Goal: Find specific page/section: Find specific page/section

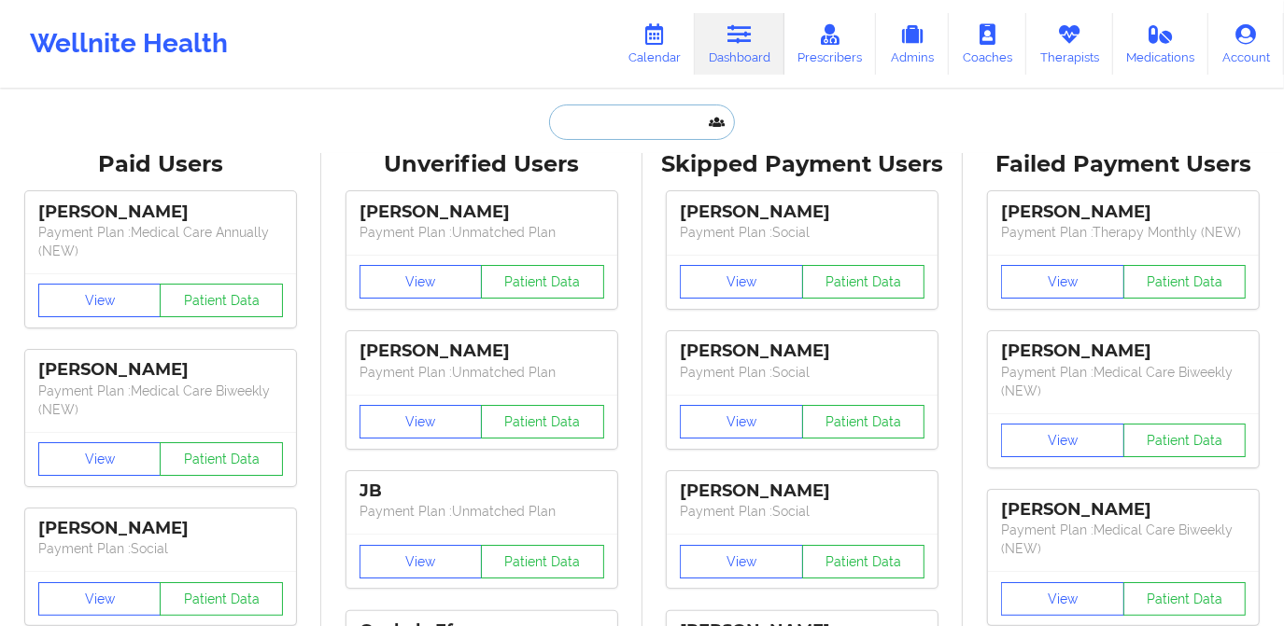
click at [652, 118] on input "text" at bounding box center [641, 122] width 185 height 35
paste input "[URL][DOMAIN_NAME]"
type input "[URL][DOMAIN_NAME]"
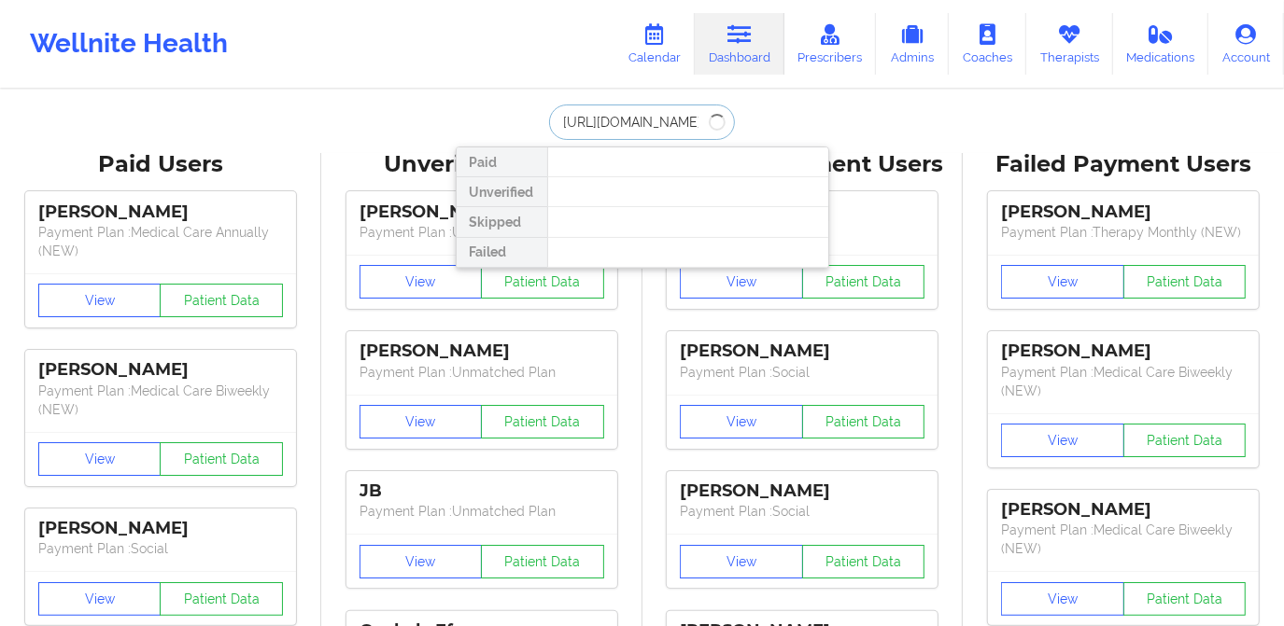
drag, startPoint x: 704, startPoint y: 119, endPoint x: 520, endPoint y: 139, distance: 184.9
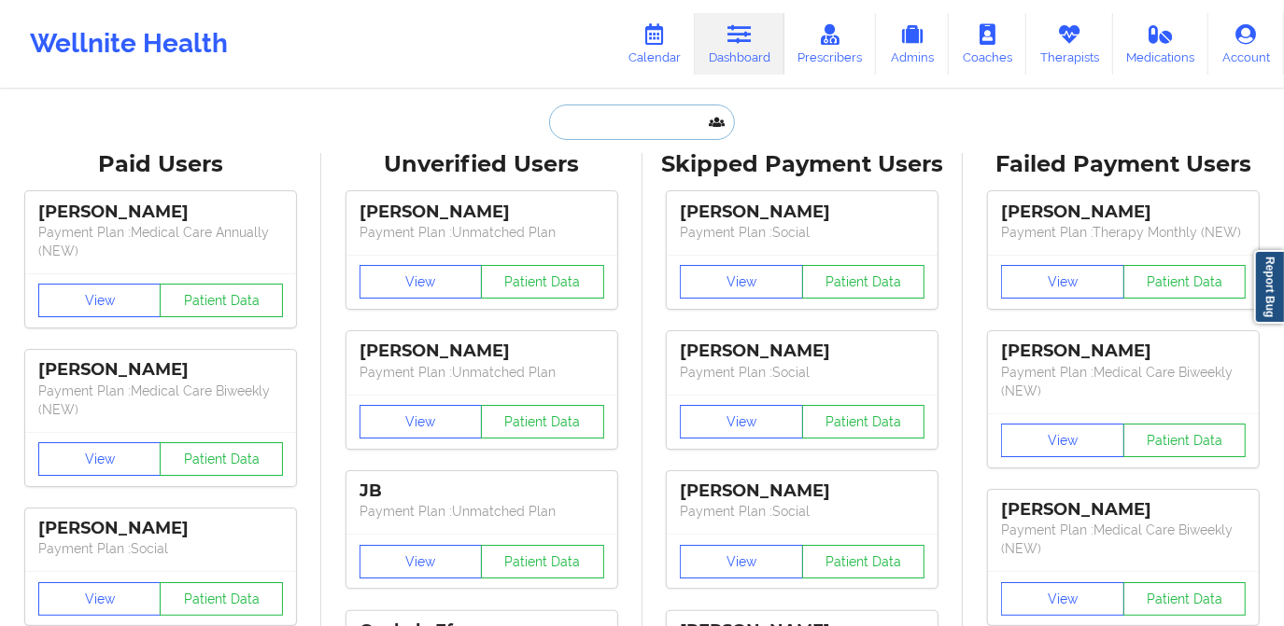
drag, startPoint x: 645, startPoint y: 124, endPoint x: 514, endPoint y: 123, distance: 130.7
click at [514, 123] on div "Paid Unverified Skipped Failed" at bounding box center [642, 122] width 373 height 35
paste input "[PERSON_NAME][EMAIL_ADDRESS][PERSON_NAME][DOMAIN_NAME]"
type input "[PERSON_NAME][EMAIL_ADDRESS][PERSON_NAME][DOMAIN_NAME]"
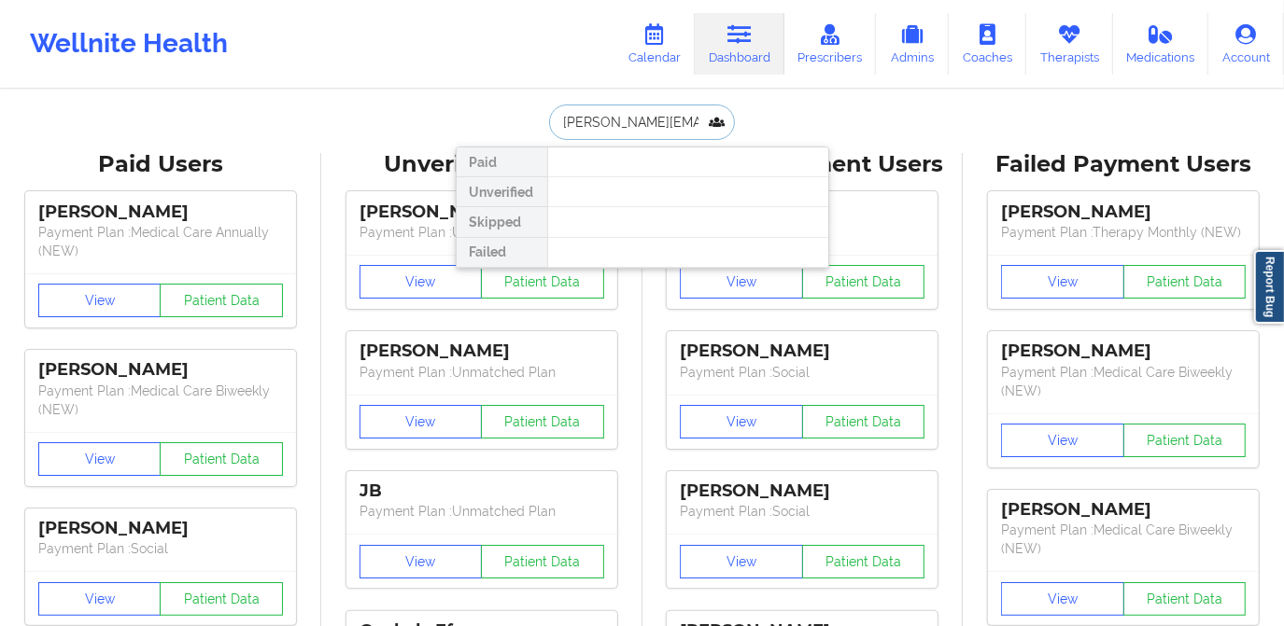
scroll to position [0, 7]
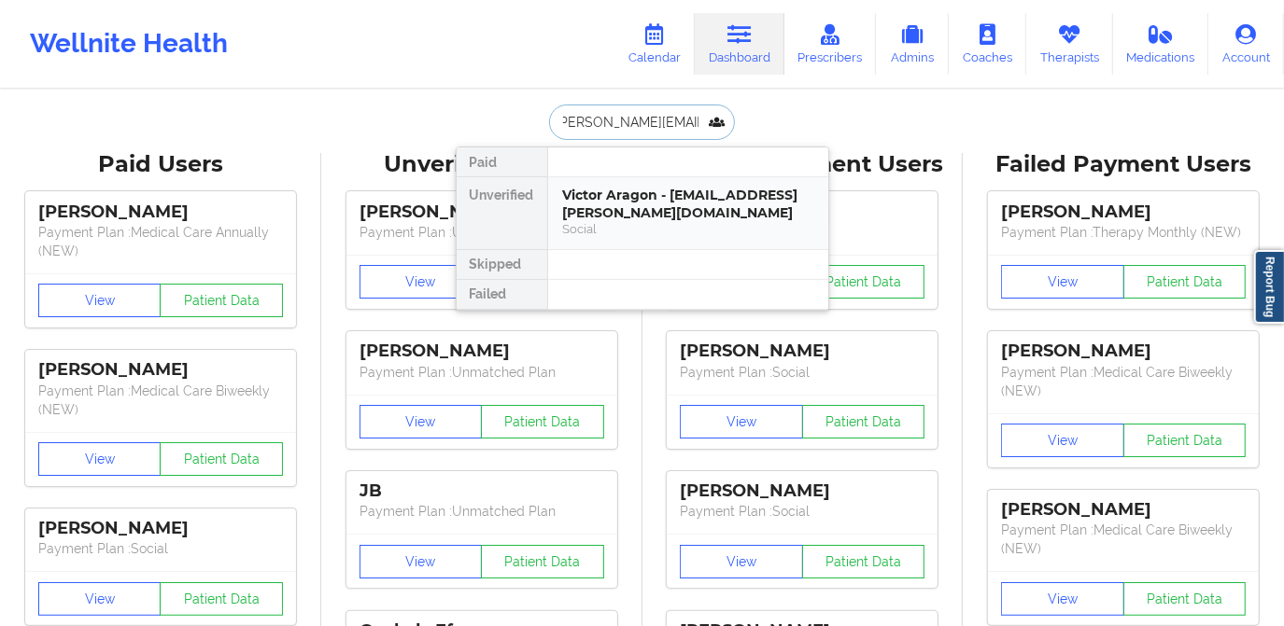
click at [623, 199] on div "Victor Aragon - [EMAIL_ADDRESS][PERSON_NAME][DOMAIN_NAME]" at bounding box center [688, 204] width 250 height 35
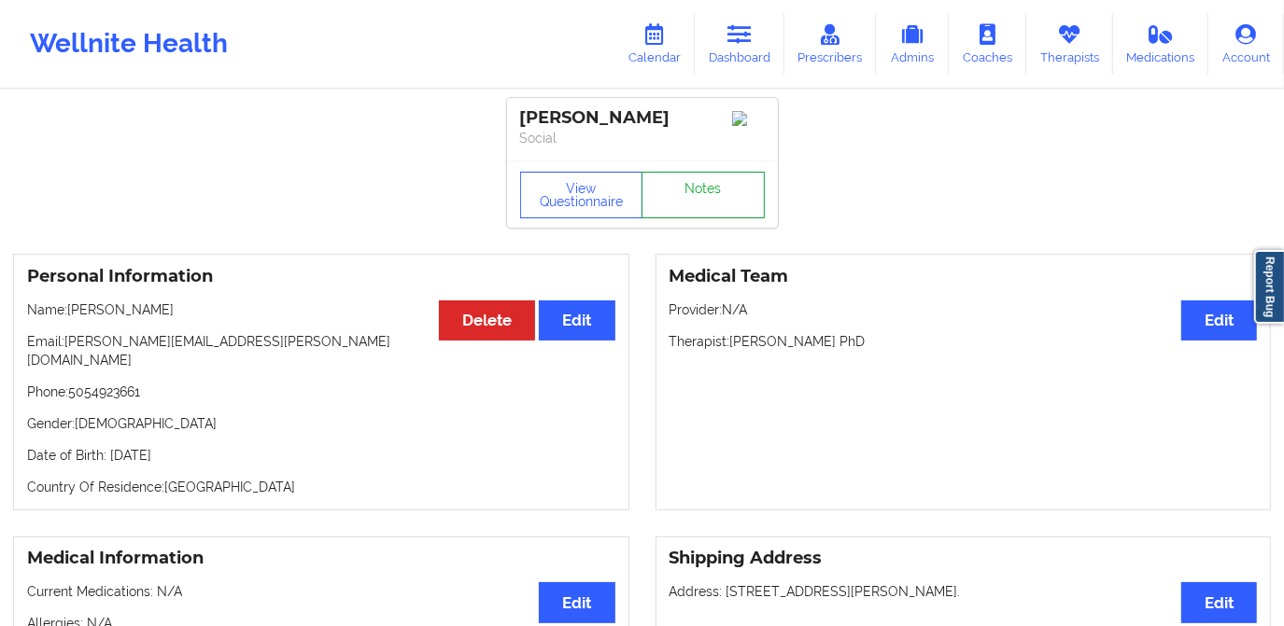
click at [688, 182] on link "Notes" at bounding box center [702, 195] width 123 height 47
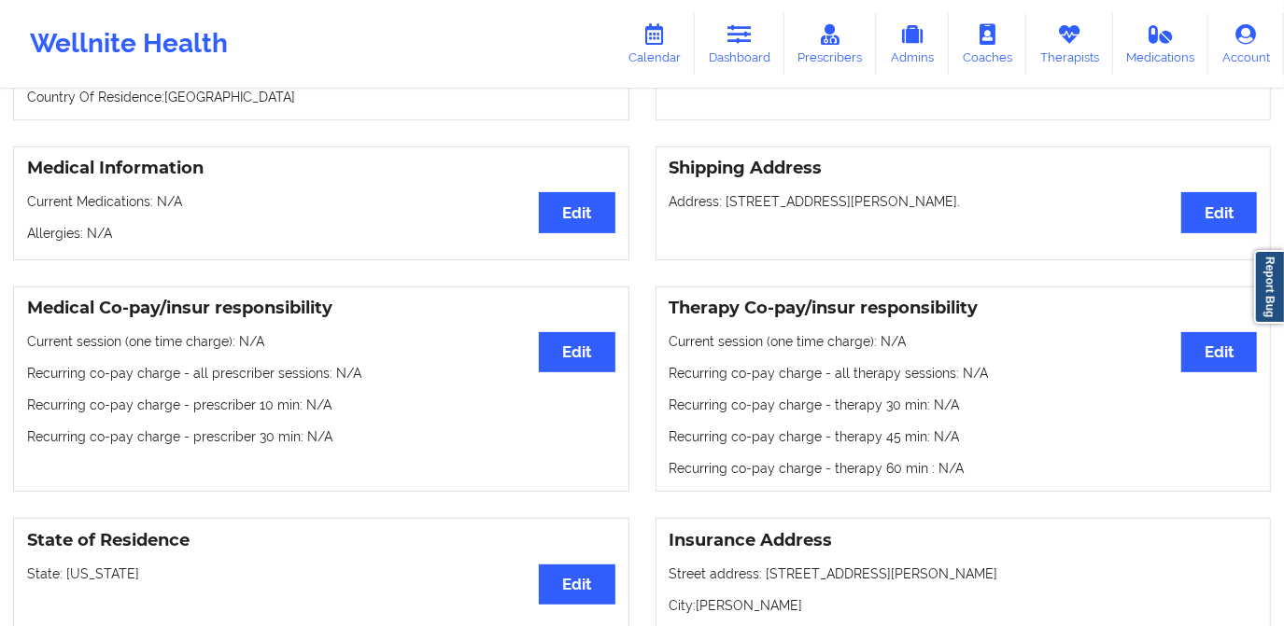
scroll to position [169, 0]
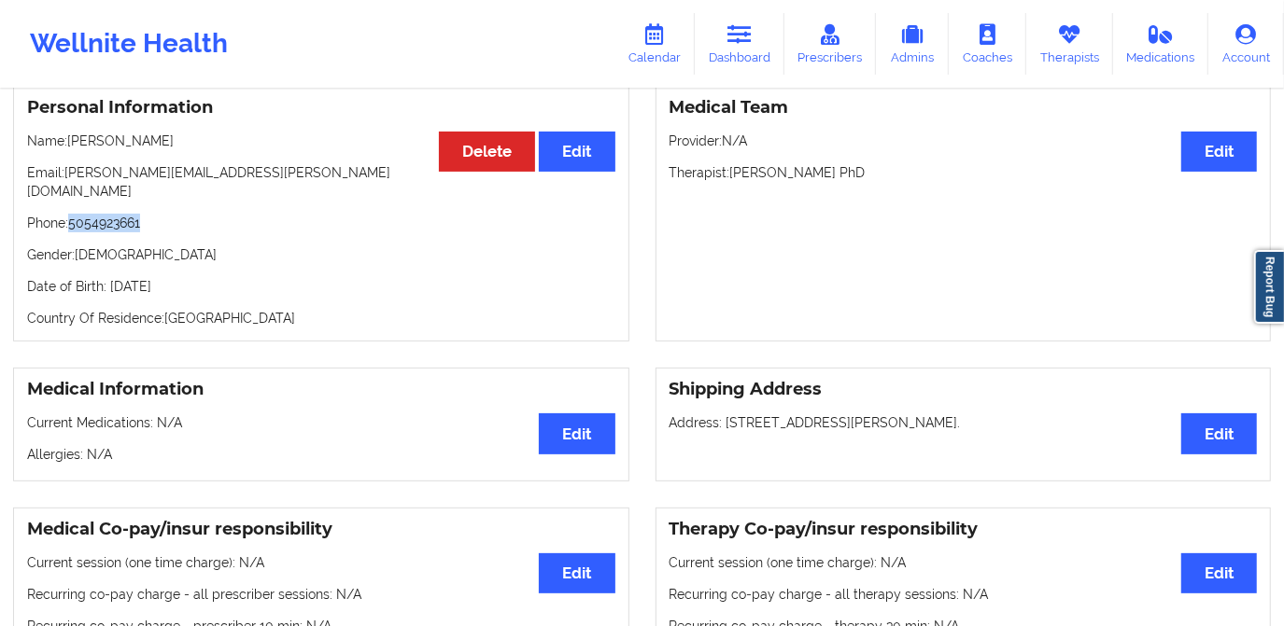
drag, startPoint x: 93, startPoint y: 210, endPoint x: 174, endPoint y: 210, distance: 80.3
click at [174, 214] on p "Phone: [PHONE_NUMBER]" at bounding box center [321, 223] width 588 height 19
copy p "5054923661"
click at [726, 41] on link "Dashboard" at bounding box center [740, 44] width 90 height 62
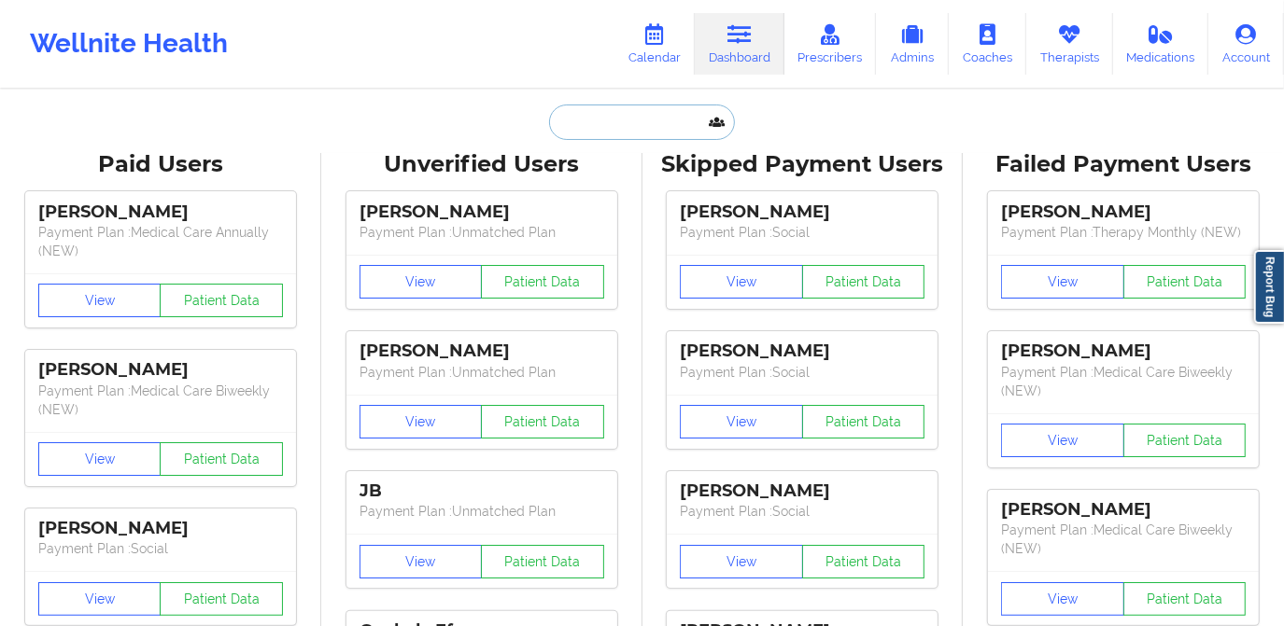
click at [634, 128] on input "text" at bounding box center [641, 122] width 185 height 35
paste input "[EMAIL_ADDRESS][DOMAIN_NAME]"
type input "[EMAIL_ADDRESS][DOMAIN_NAME]"
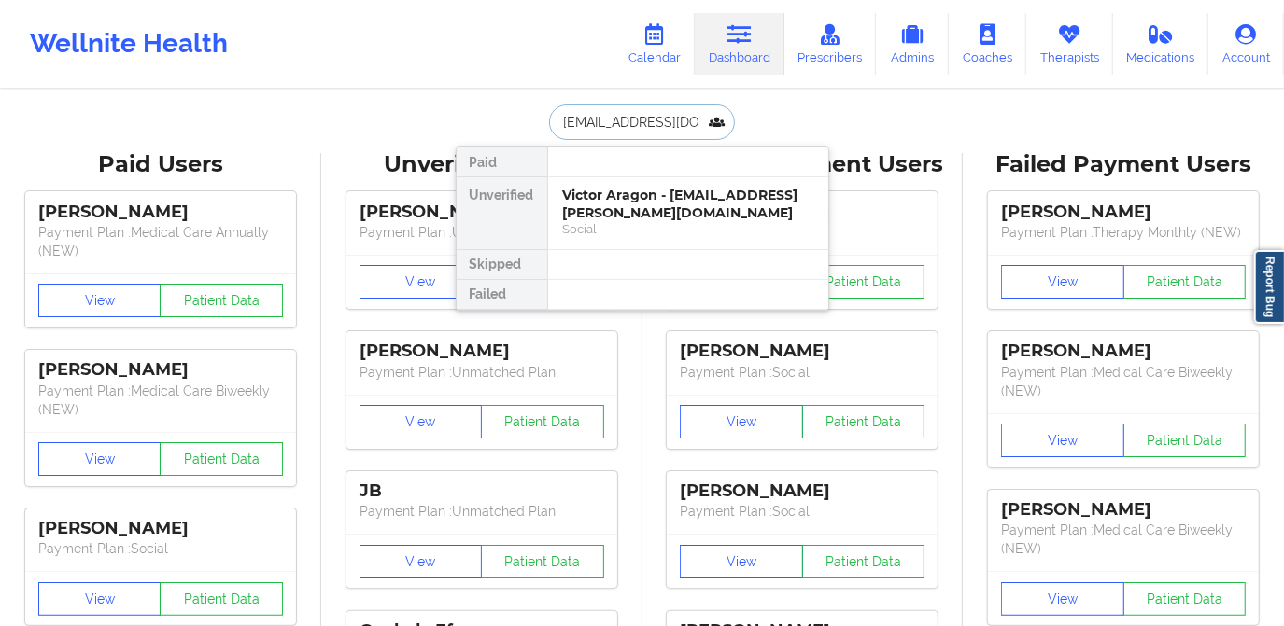
scroll to position [0, 32]
click at [642, 203] on div "[PERSON_NAME] - [EMAIL_ADDRESS][DOMAIN_NAME]" at bounding box center [688, 204] width 250 height 35
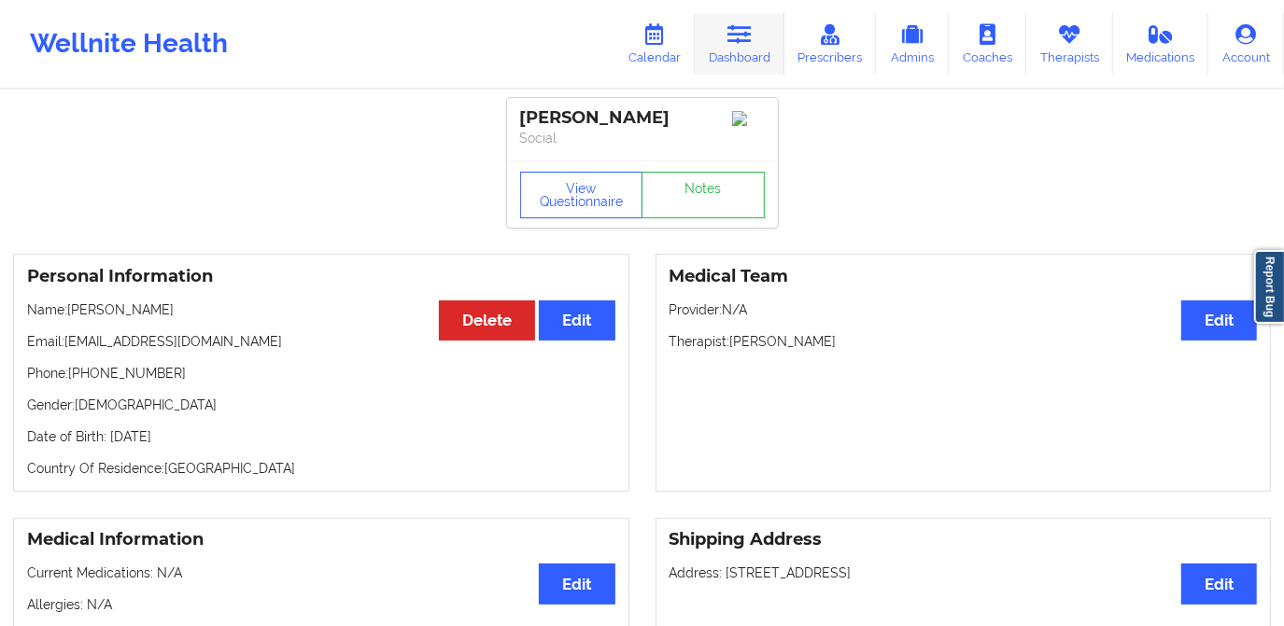
click at [740, 34] on icon at bounding box center [739, 34] width 24 height 21
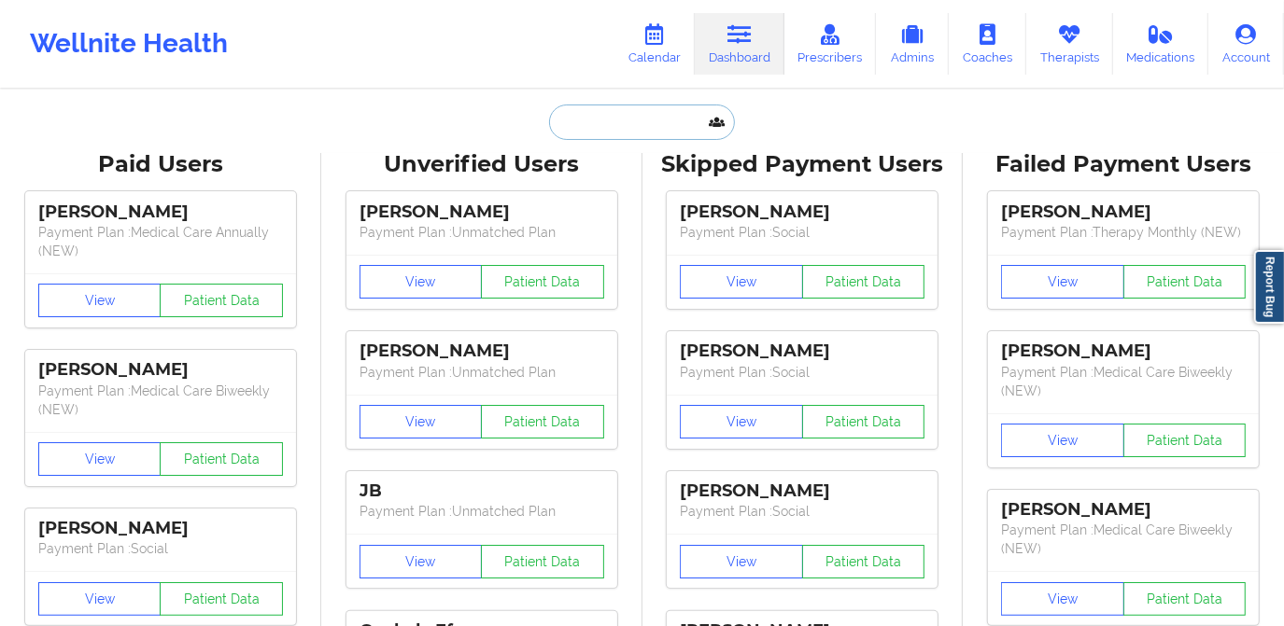
click at [636, 132] on input "text" at bounding box center [641, 122] width 185 height 35
paste input "[PERSON_NAME]"
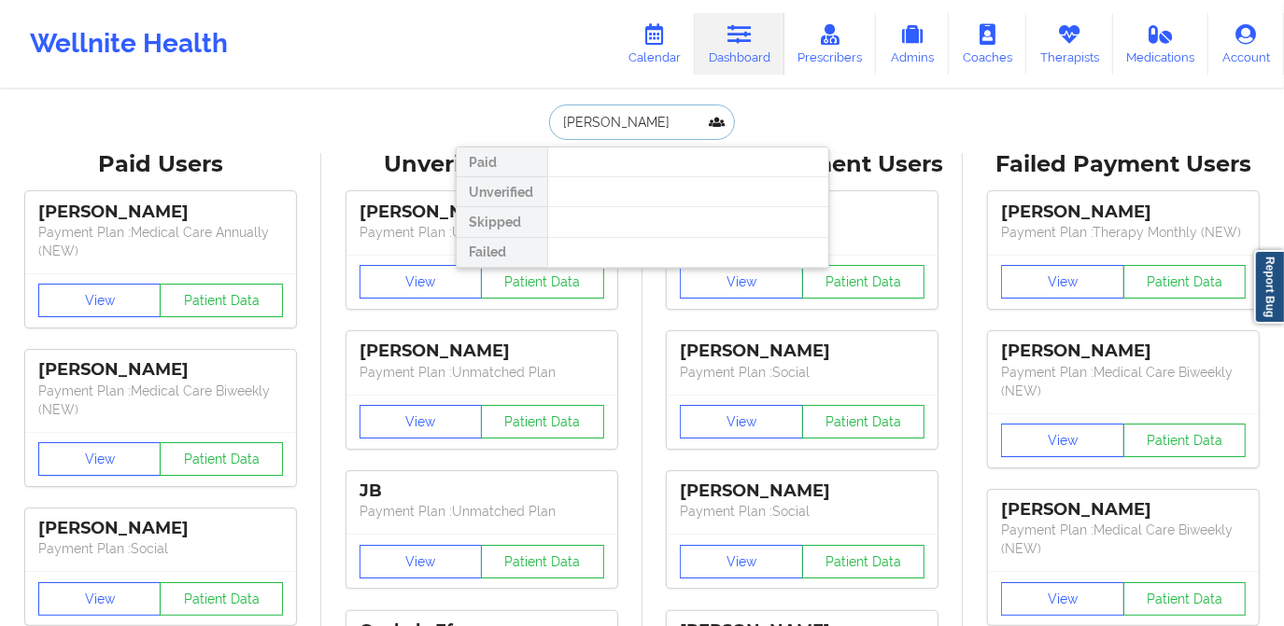
click at [553, 122] on input "[PERSON_NAME]" at bounding box center [641, 122] width 185 height 35
drag, startPoint x: 643, startPoint y: 118, endPoint x: 595, endPoint y: 128, distance: 49.6
click at [595, 128] on input "[PERSON_NAME]" at bounding box center [641, 122] width 185 height 35
type input "[PERSON_NAME]"
drag, startPoint x: 622, startPoint y: 110, endPoint x: 510, endPoint y: 133, distance: 114.2
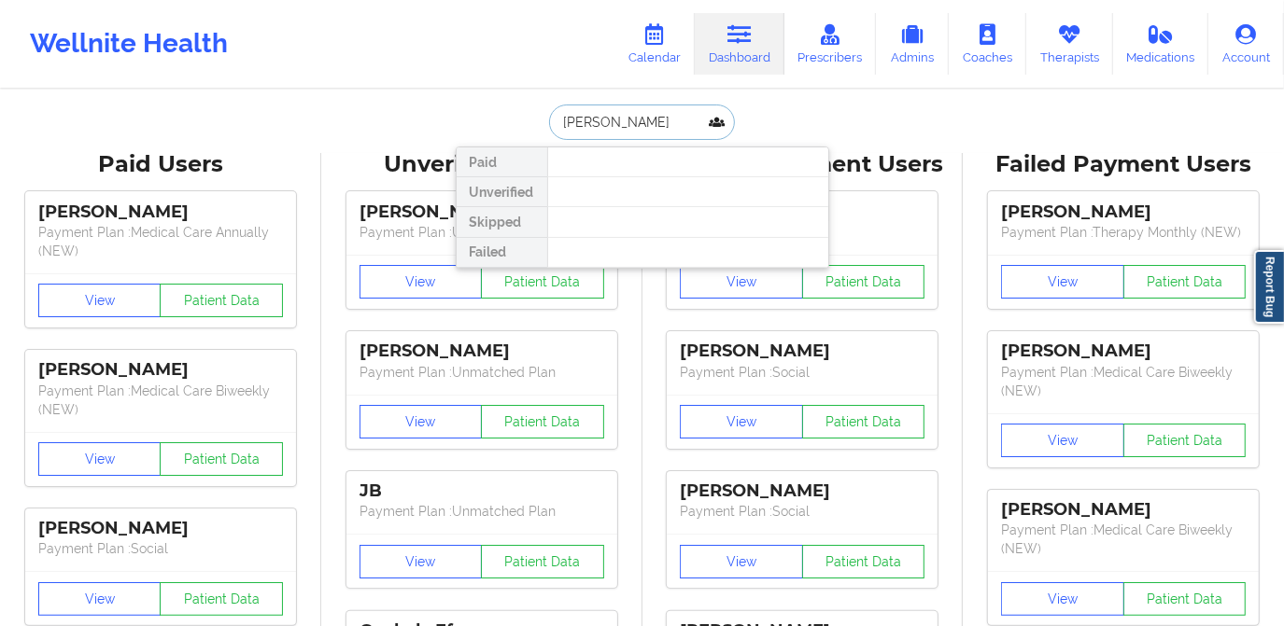
click at [510, 133] on div "[PERSON_NAME] Paid Unverified Skipped Failed" at bounding box center [642, 122] width 373 height 35
